Goal: Task Accomplishment & Management: Use online tool/utility

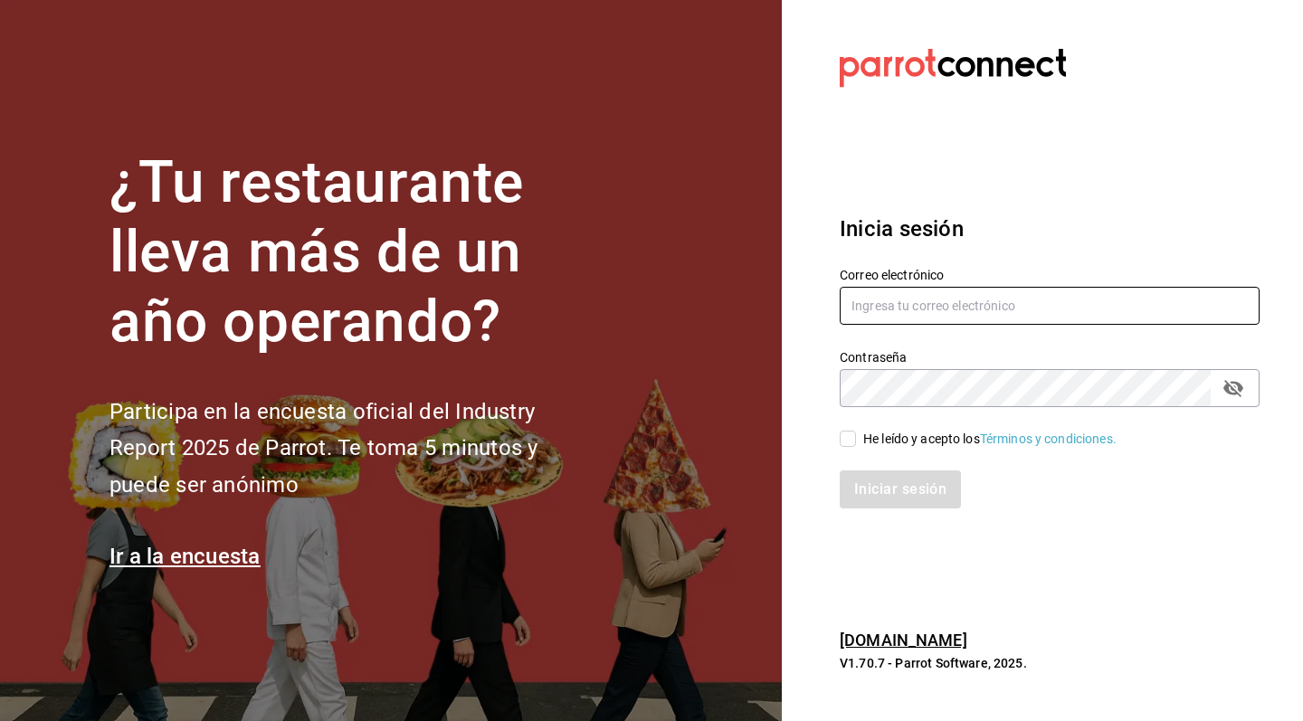
type input "[EMAIL_ADDRESS][DOMAIN_NAME]"
click at [860, 439] on span "He leído y acepto los Términos y condiciones." at bounding box center [986, 439] width 261 height 19
click at [856, 439] on input "He leído y acepto los Términos y condiciones." at bounding box center [848, 439] width 16 height 16
checkbox input "true"
click at [894, 489] on button "Iniciar sesión" at bounding box center [901, 490] width 123 height 38
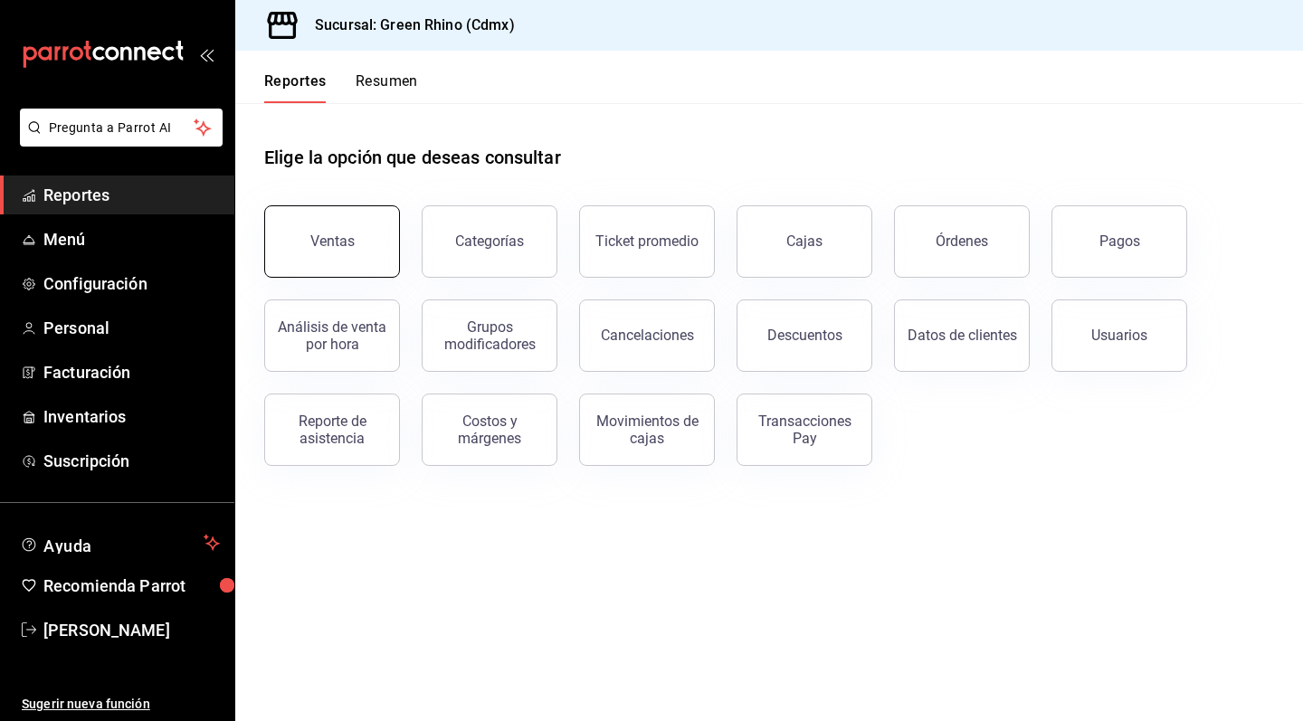
click at [346, 258] on button "Ventas" at bounding box center [332, 241] width 136 height 72
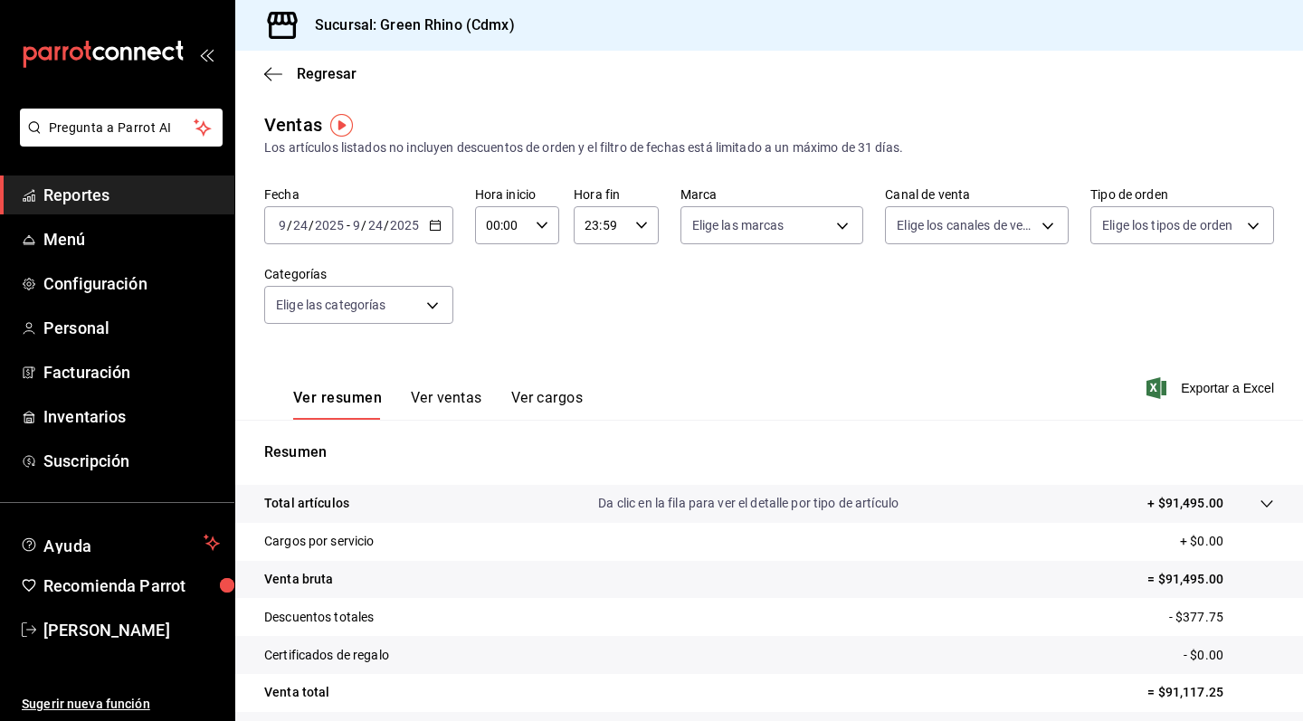
click at [434, 240] on div "[DATE] [DATE] - [DATE] [DATE]" at bounding box center [358, 225] width 189 height 38
click at [412, 311] on span "Ayer" at bounding box center [350, 320] width 140 height 19
click at [438, 219] on icon "button" at bounding box center [435, 225] width 13 height 13
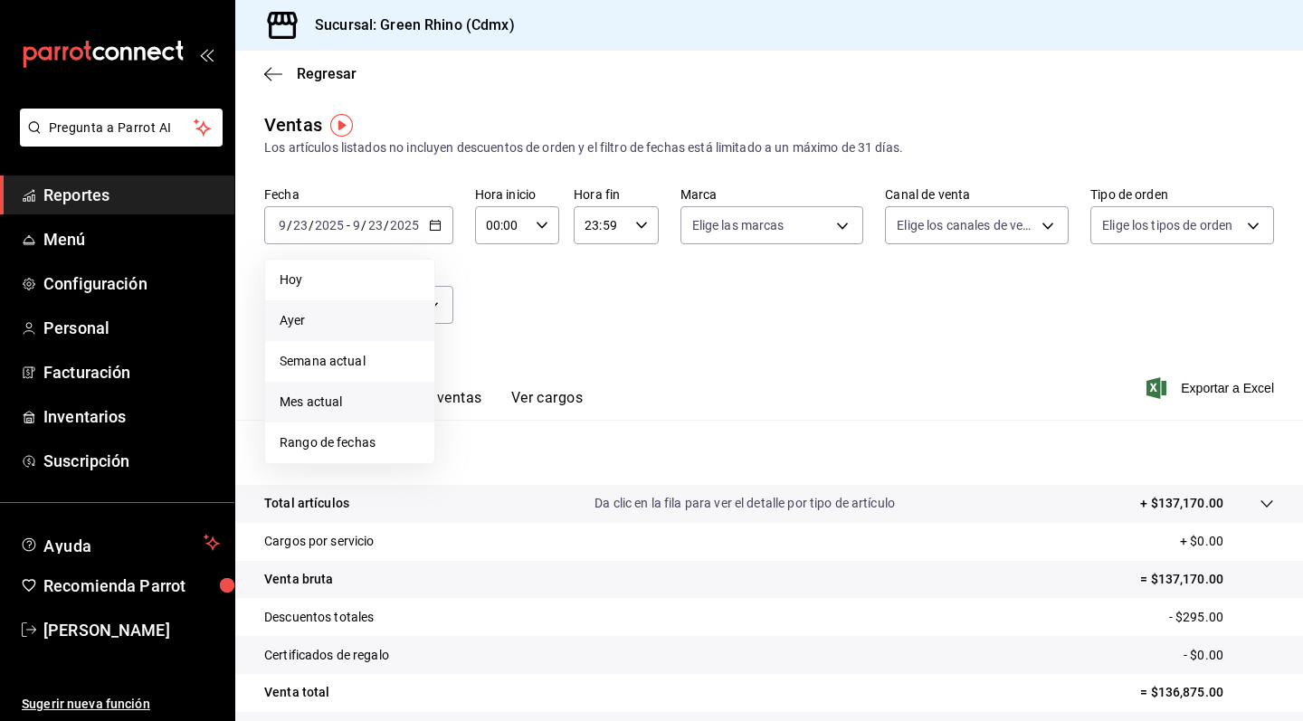
click at [408, 392] on li "Mes actual" at bounding box center [349, 402] width 169 height 41
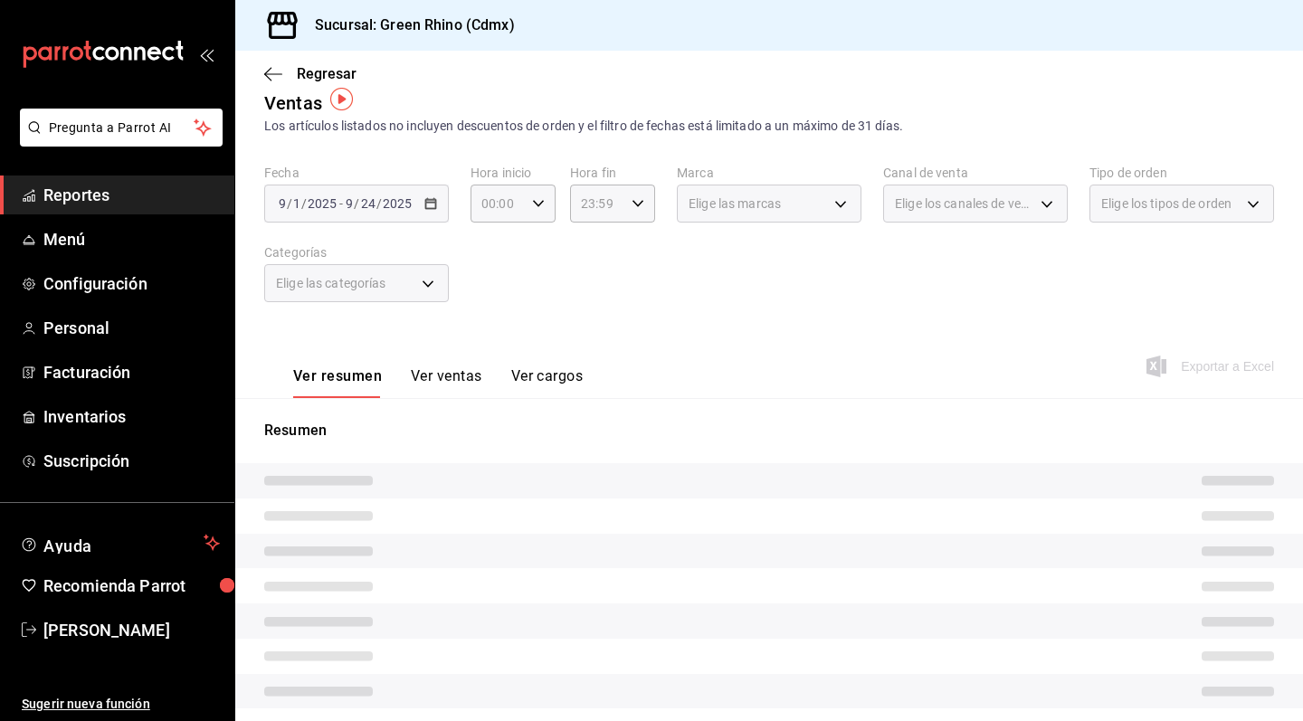
scroll to position [26, 0]
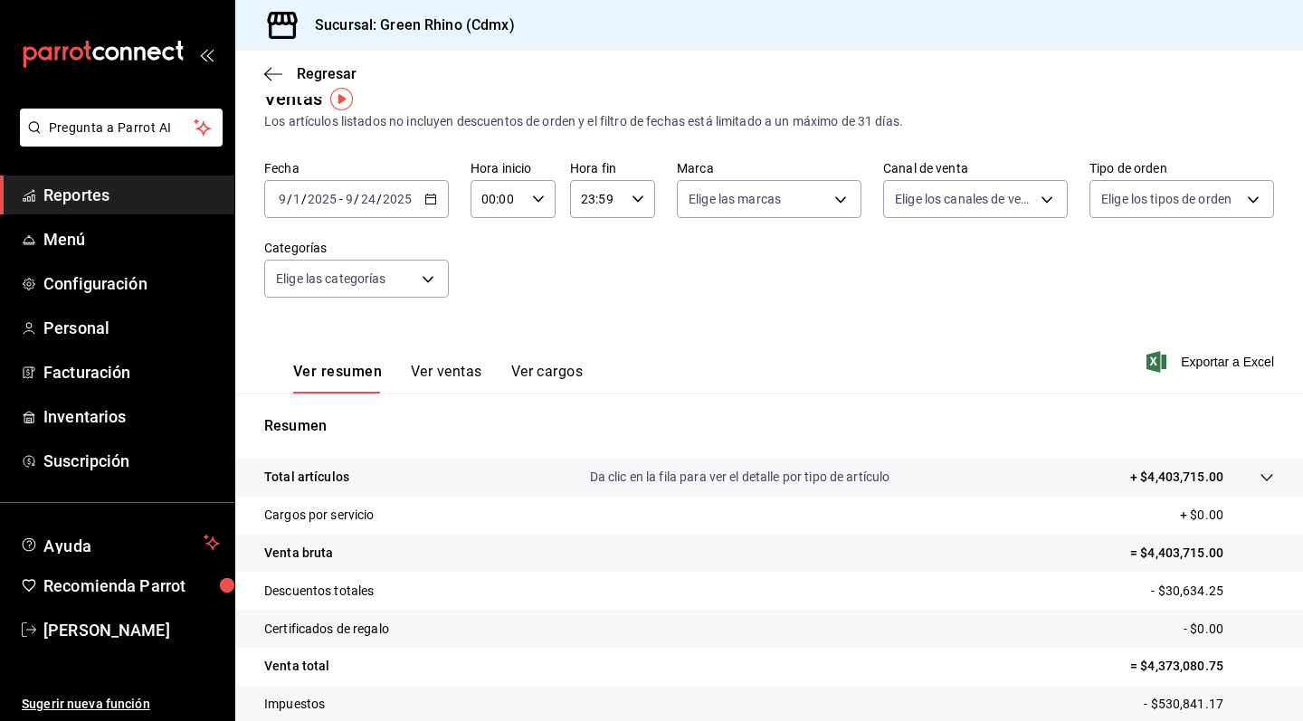
click at [462, 365] on button "Ver ventas" at bounding box center [446, 378] width 71 height 31
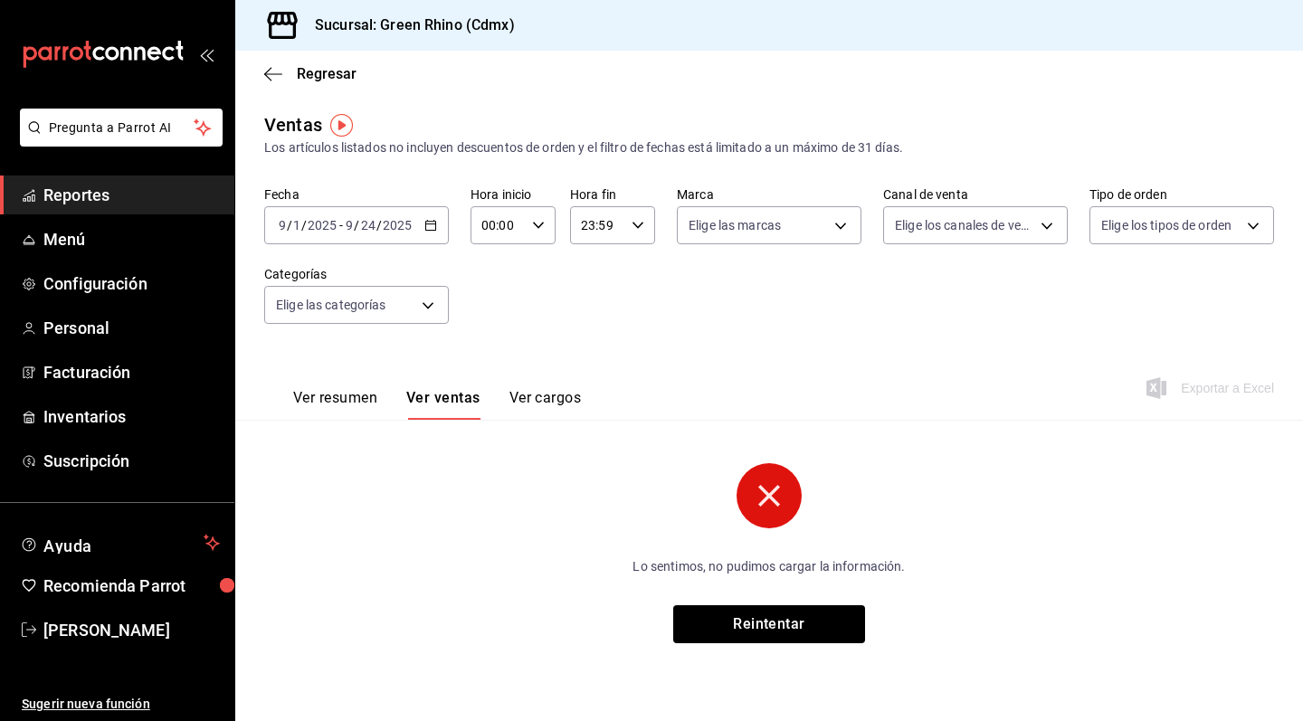
click at [1148, 104] on main "Regresar Ventas Los artículos listados no incluyen descuentos de orden y el fil…" at bounding box center [769, 386] width 1068 height 670
click at [749, 628] on button "Reintentar" at bounding box center [769, 624] width 192 height 38
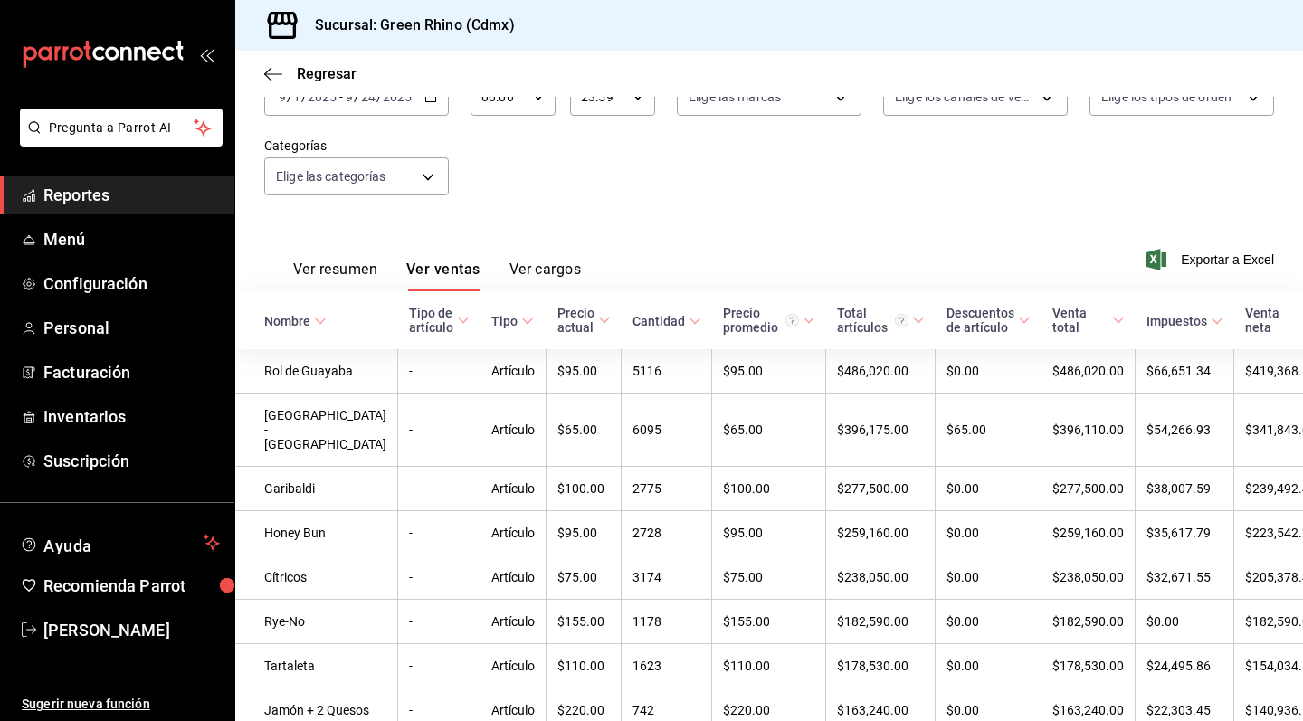
scroll to position [160, 0]
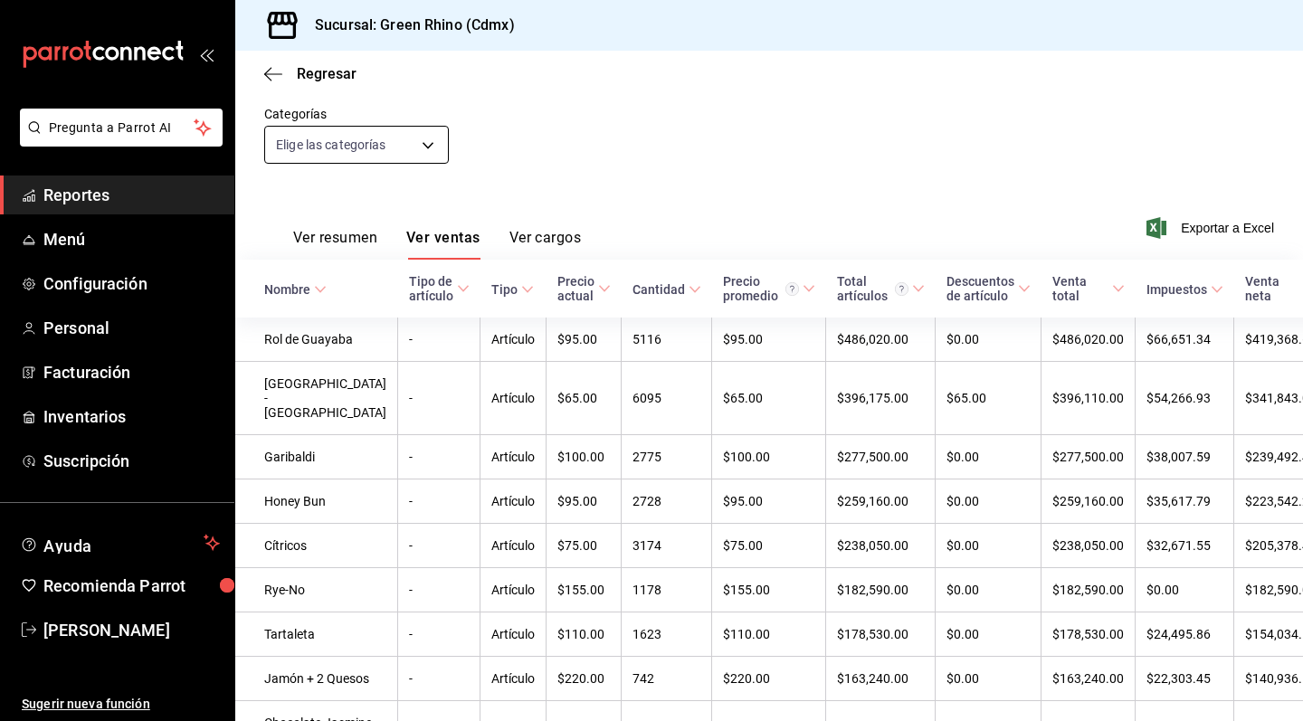
click at [397, 133] on body "Pregunta a Parrot AI Reportes Menú Configuración Personal Facturación Inventari…" at bounding box center [651, 360] width 1303 height 721
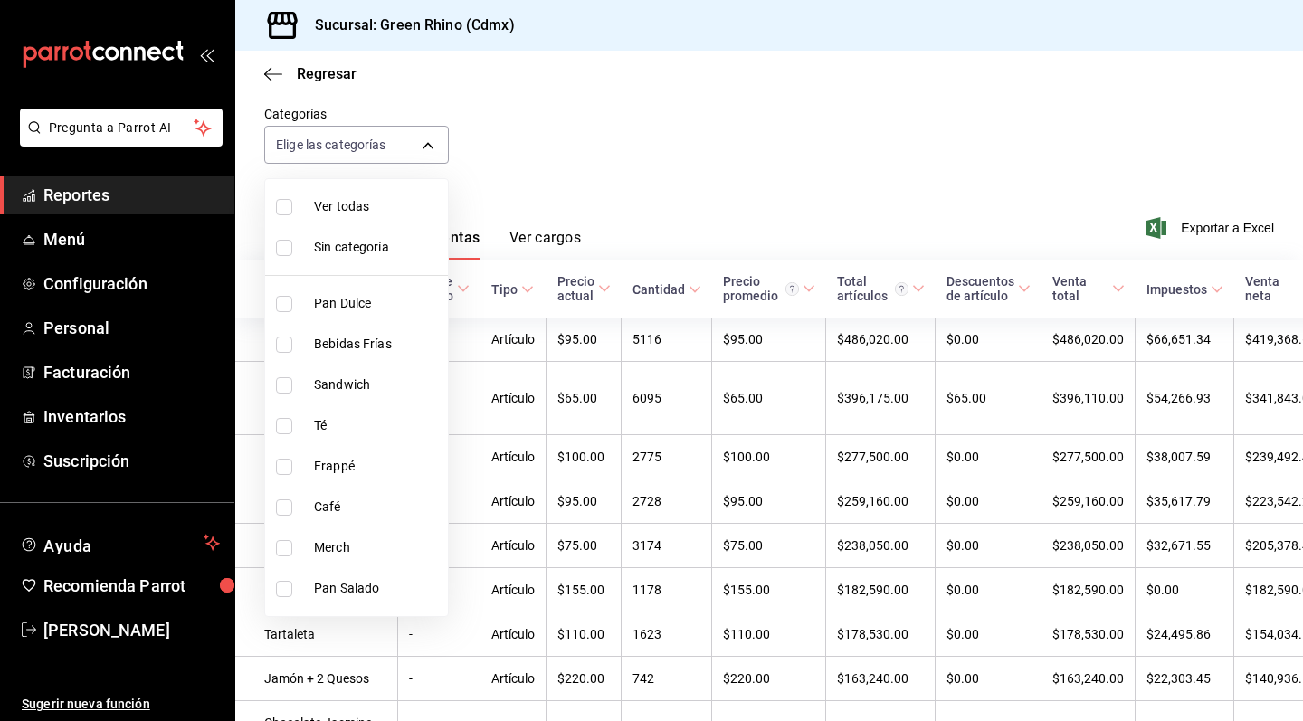
click at [358, 558] on li "Merch" at bounding box center [356, 548] width 183 height 41
type input "c9106683-75c3-4c5f-af1a-4e7ba5903217"
checkbox input "true"
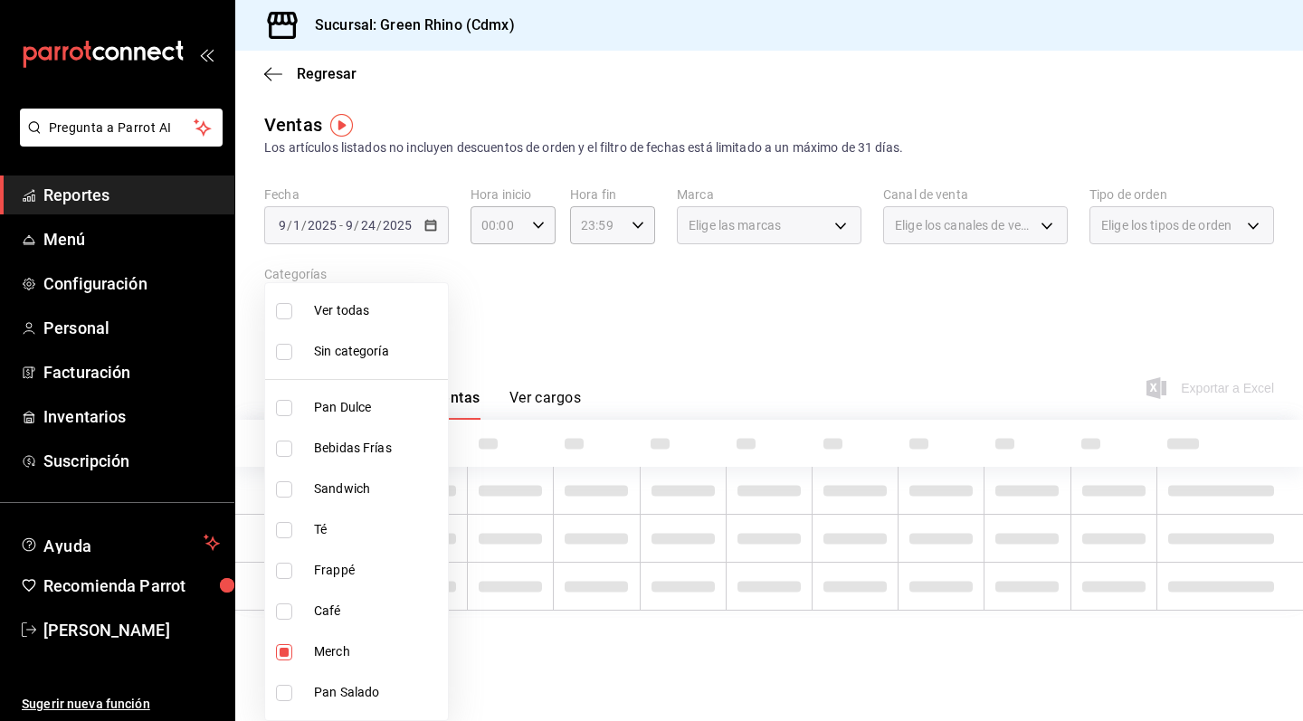
click at [670, 348] on div at bounding box center [651, 360] width 1303 height 721
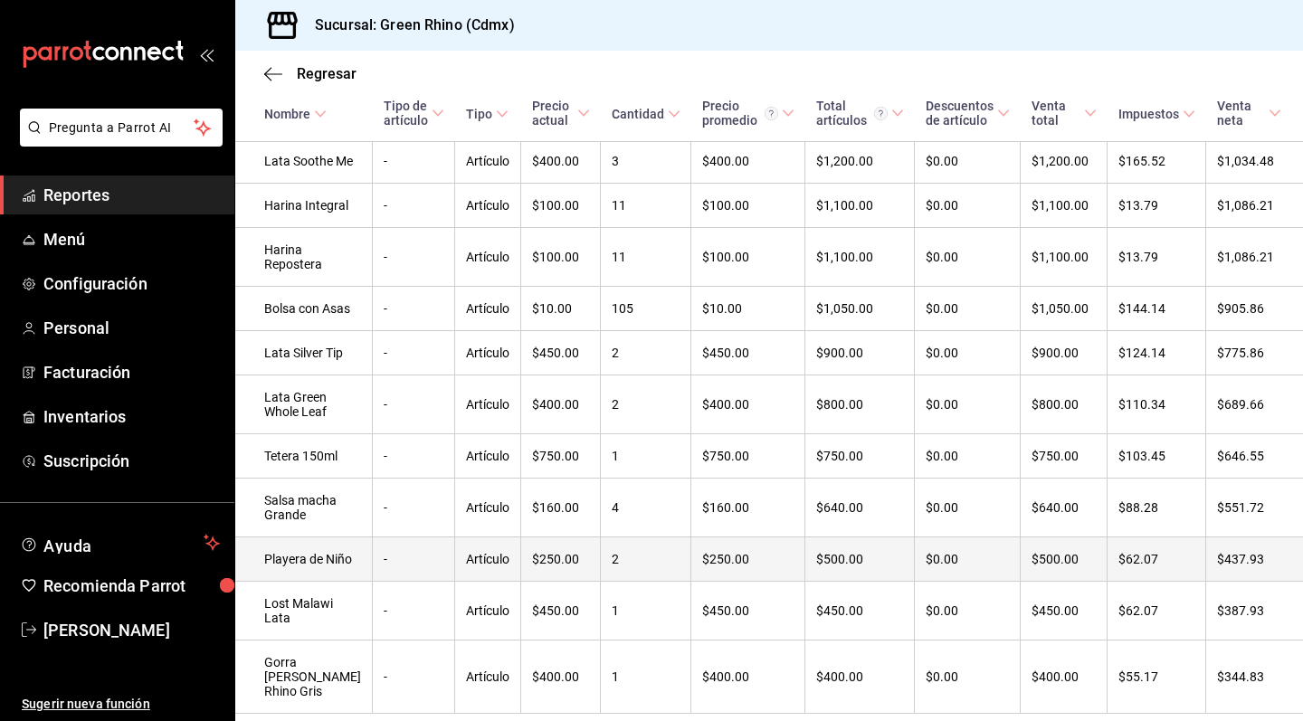
click at [347, 537] on td "Playera de Niño" at bounding box center [304, 559] width 138 height 44
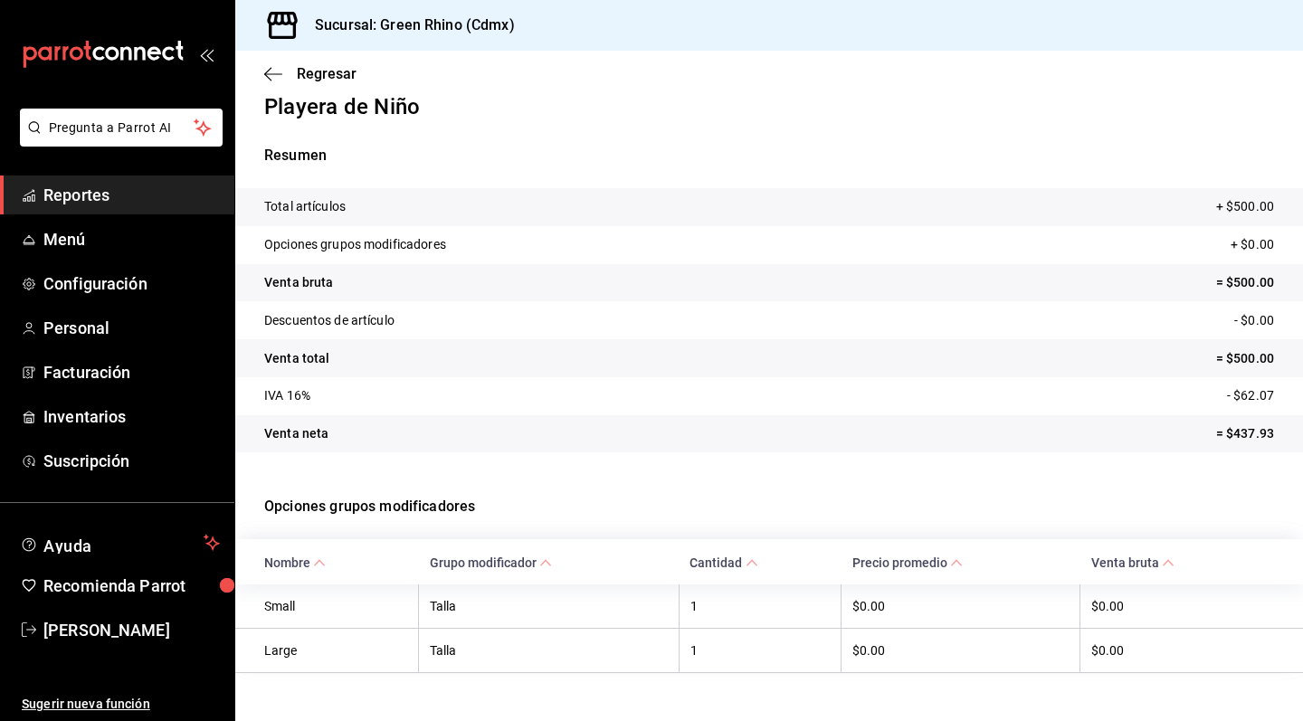
scroll to position [20, 0]
click at [116, 256] on link "Menú" at bounding box center [117, 239] width 234 height 39
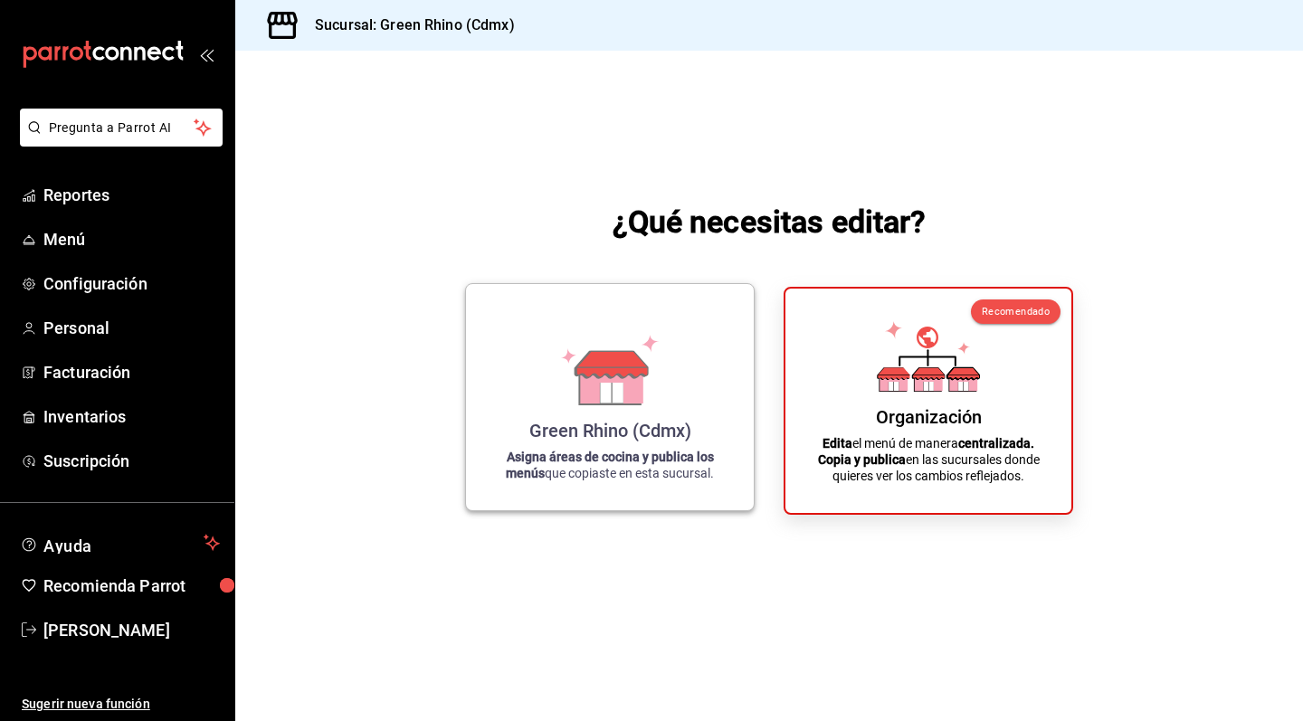
click at [673, 328] on div "Green Rhino (Cdmx) Asigna áreas de cocina y publica los menús que copiaste en e…" at bounding box center [610, 397] width 244 height 197
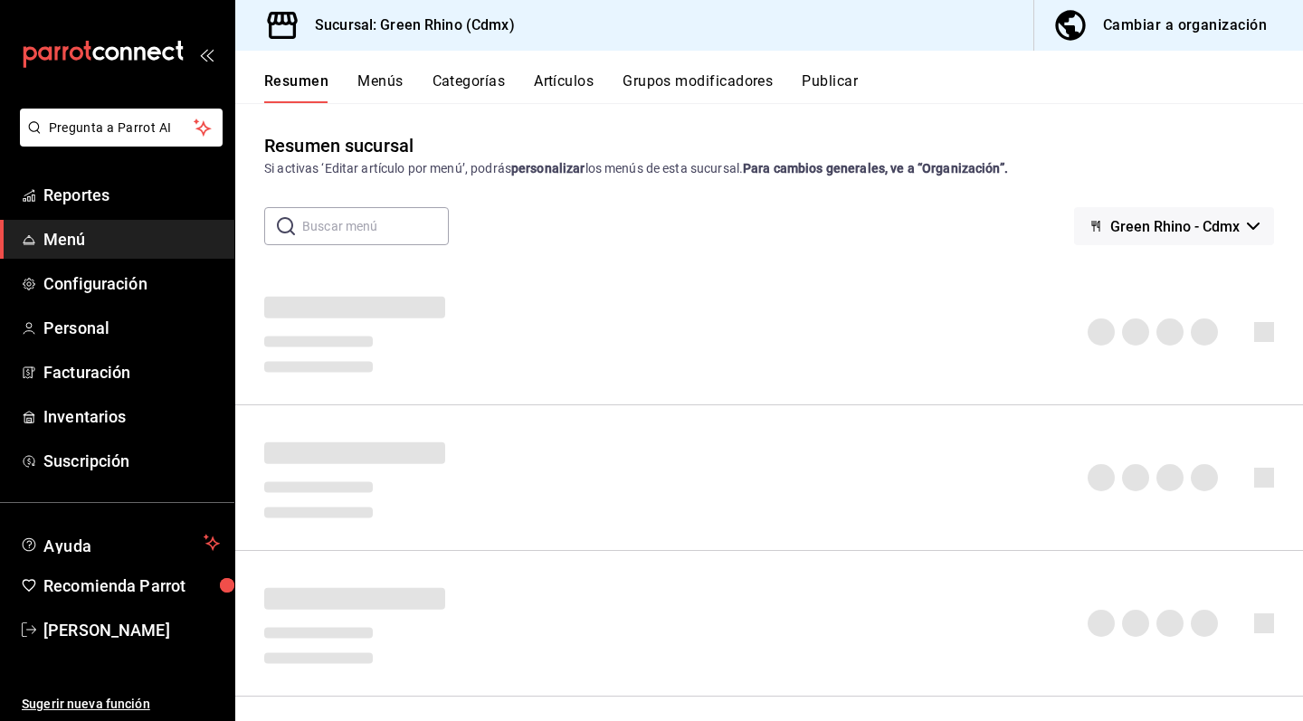
click at [590, 86] on button "Artículos" at bounding box center [564, 87] width 60 height 31
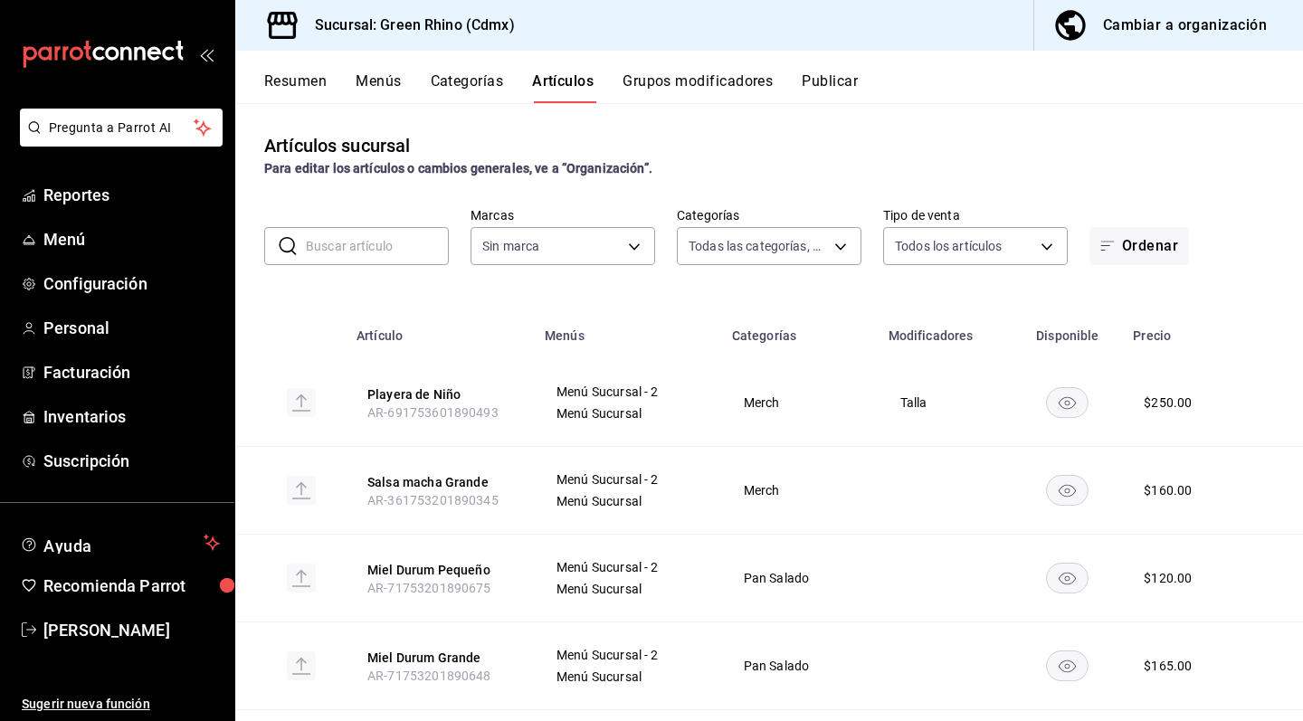
click at [418, 246] on input "text" at bounding box center [377, 246] width 143 height 36
type input "6bbed989-6c2a-4cea-bab8-d1a56aaac758,4f90f54c-2ac6-458b-a9a9-6df5e79288cd,3d0d4…"
type input "pl"
type input "a132321f-e3f1-4ec9-8484-95b8f08d7905"
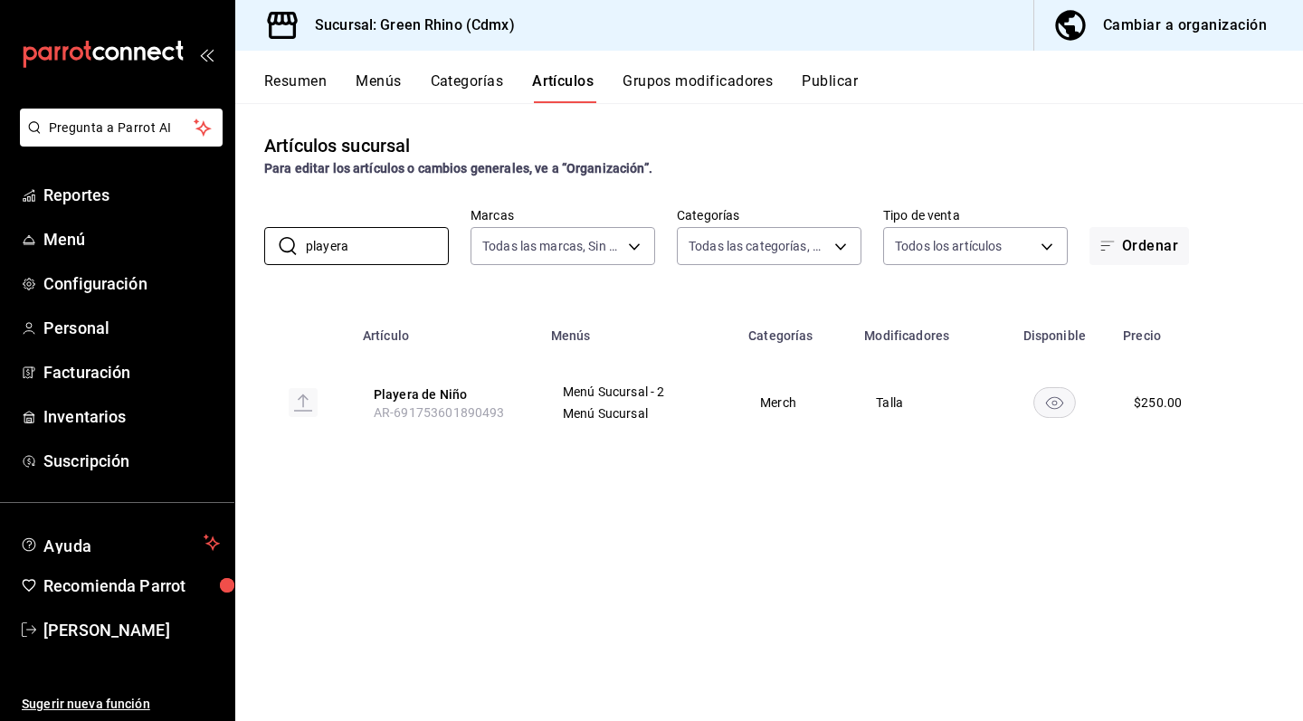
type input "playera"
drag, startPoint x: 363, startPoint y: 414, endPoint x: 538, endPoint y: 407, distance: 175.6
click at [538, 407] on th "Playera de Niño AR-691753601890493" at bounding box center [446, 402] width 188 height 87
copy span "AR-691753601890493"
